Goal: Information Seeking & Learning: Learn about a topic

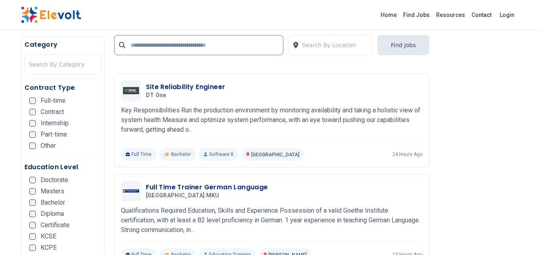
scroll to position [1557, 0]
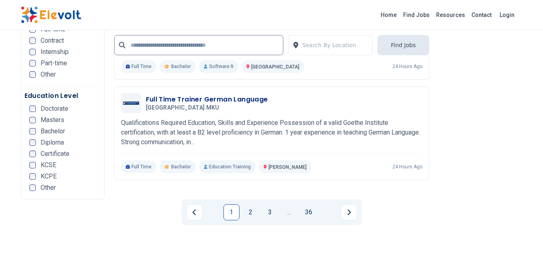
scroll to position [1643, 0]
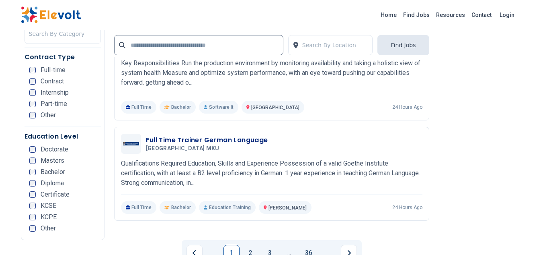
scroll to position [1597, 0]
